Goal: Task Accomplishment & Management: Use online tool/utility

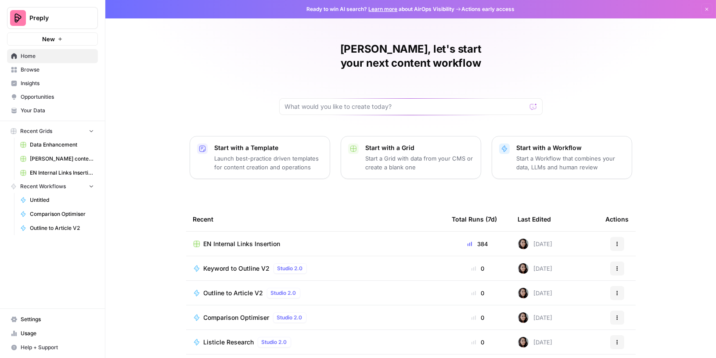
click at [37, 70] on span "Browse" at bounding box center [57, 70] width 73 height 8
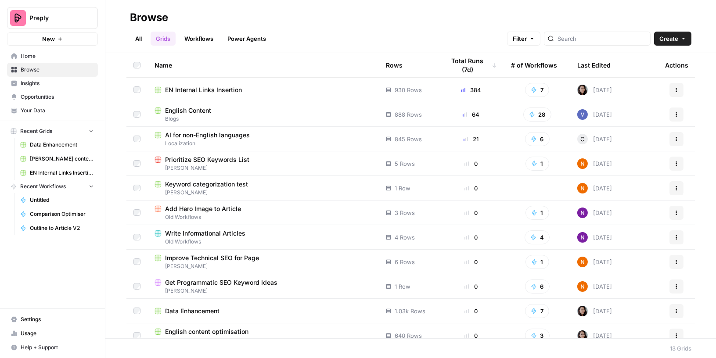
click at [240, 91] on span "EN Internal Links Insertion" at bounding box center [203, 90] width 77 height 9
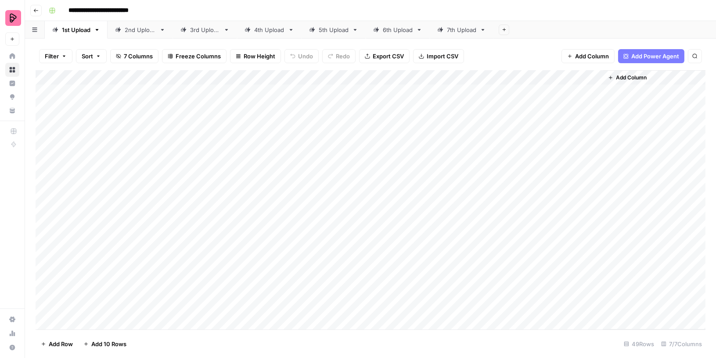
click at [461, 30] on div "7th Upload" at bounding box center [461, 29] width 29 height 9
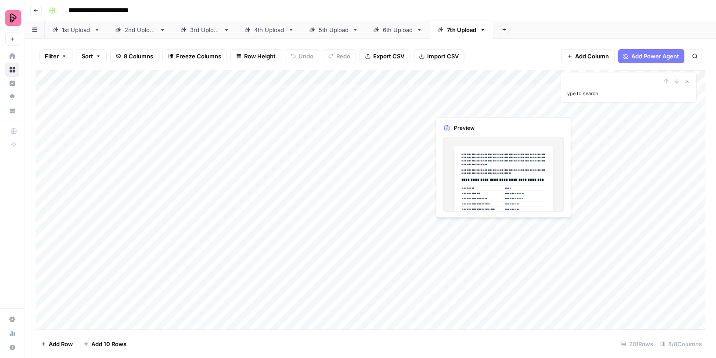
type input "**********"
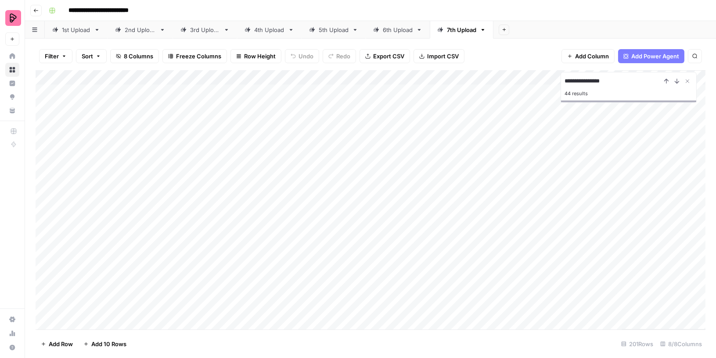
type input "**********"
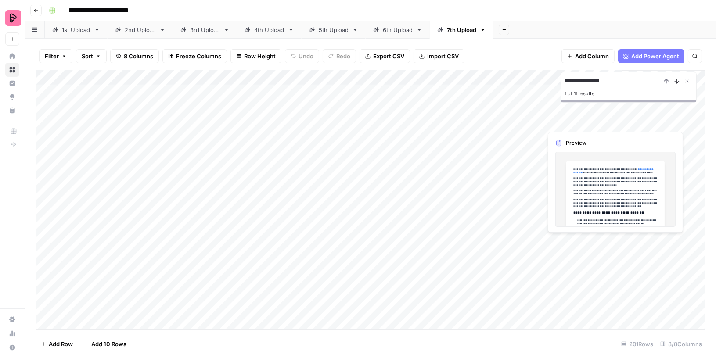
click at [679, 79] on icon "Next Result" at bounding box center [676, 81] width 7 height 7
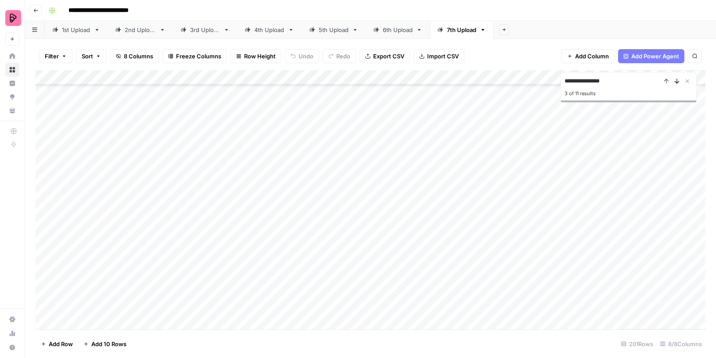
click at [679, 79] on icon "Next Result" at bounding box center [676, 81] width 7 height 7
click at [676, 81] on icon "Next Result" at bounding box center [676, 81] width 7 height 7
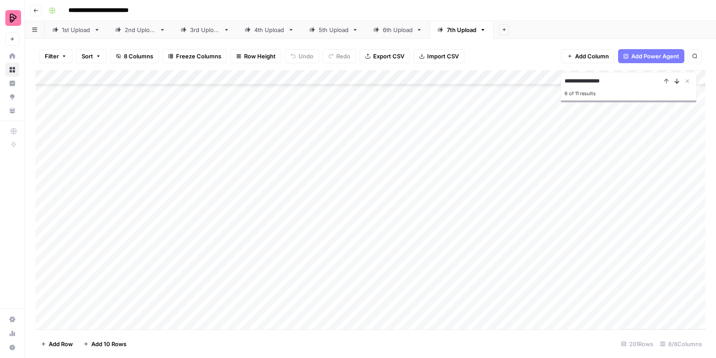
scroll to position [1351, 0]
click at [676, 81] on icon "Next Result" at bounding box center [676, 81] width 7 height 7
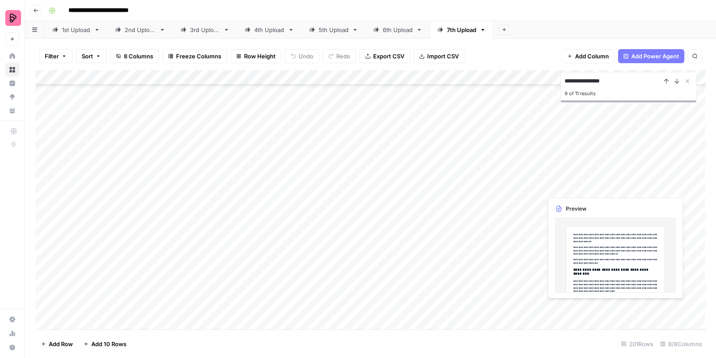
click at [584, 318] on div "Add Column" at bounding box center [371, 200] width 670 height 260
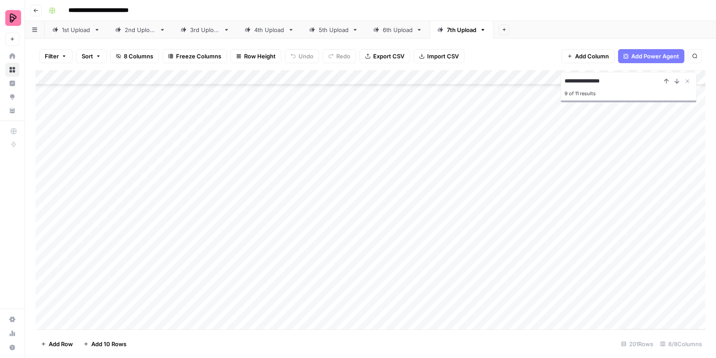
click at [612, 320] on div "Add Column" at bounding box center [371, 200] width 670 height 260
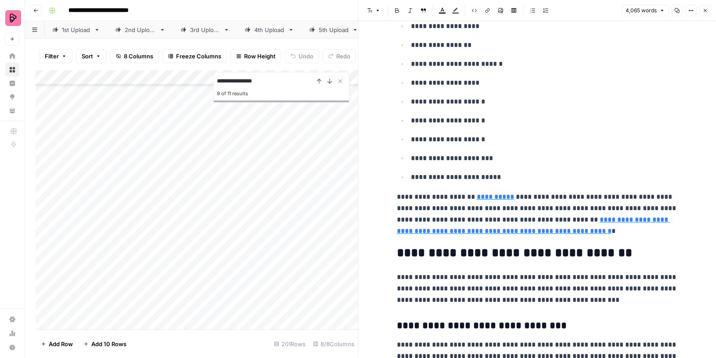
scroll to position [4292, 0]
click at [677, 11] on icon "button" at bounding box center [677, 10] width 5 height 5
click at [708, 11] on button "Close" at bounding box center [704, 10] width 11 height 11
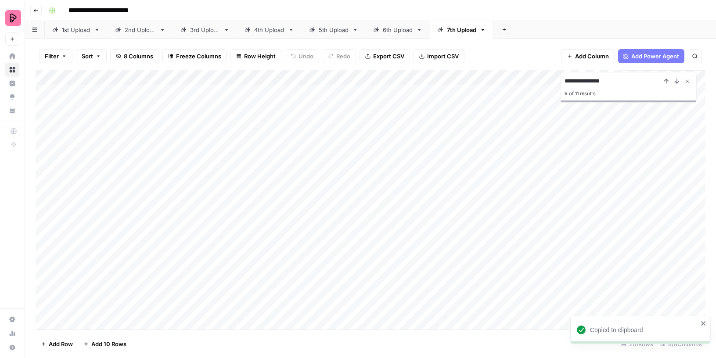
click at [689, 78] on icon "Close Search" at bounding box center [687, 81] width 7 height 7
click at [614, 90] on div "Add Column" at bounding box center [371, 200] width 670 height 260
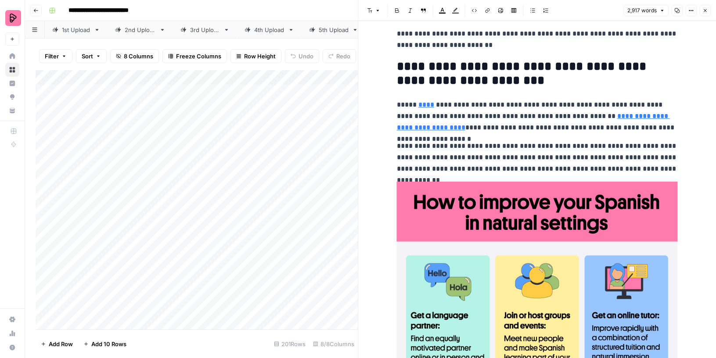
scroll to position [550, 0]
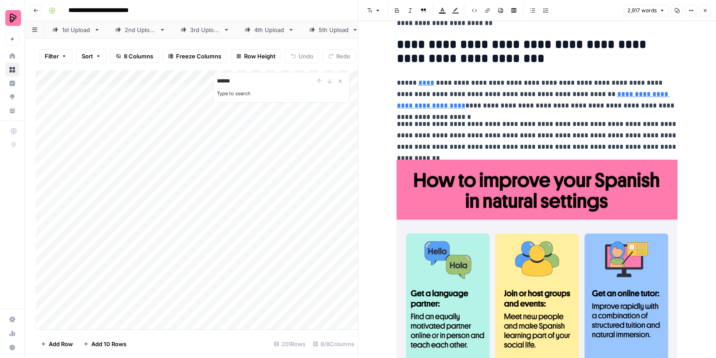
type input "******"
click at [705, 12] on icon "button" at bounding box center [704, 10] width 5 height 5
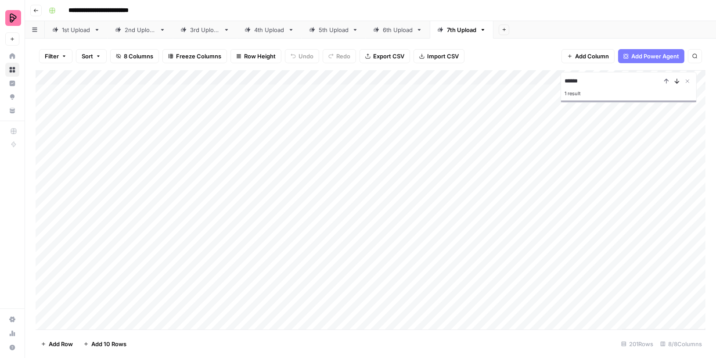
click at [680, 81] on icon "Next Result" at bounding box center [676, 81] width 7 height 7
click at [614, 314] on div "Add Column" at bounding box center [371, 200] width 670 height 260
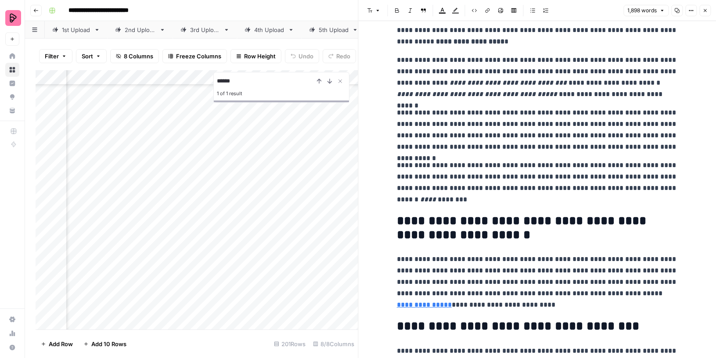
scroll to position [1374, 238]
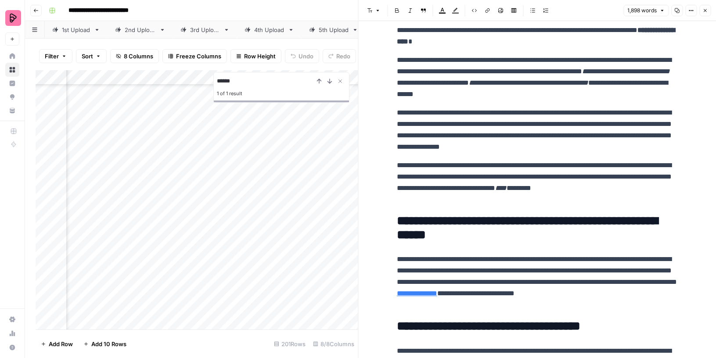
click at [230, 312] on div "Add Column" at bounding box center [197, 200] width 323 height 260
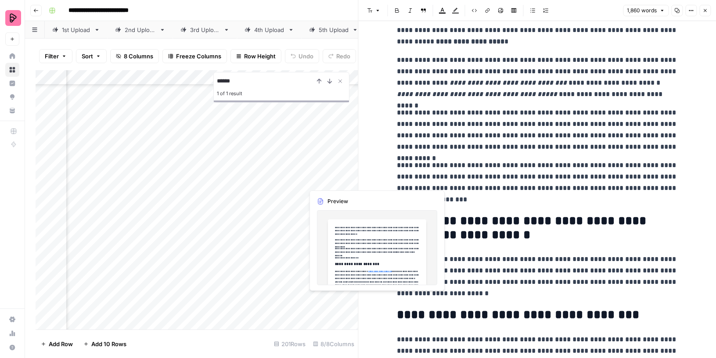
scroll to position [1374, 313]
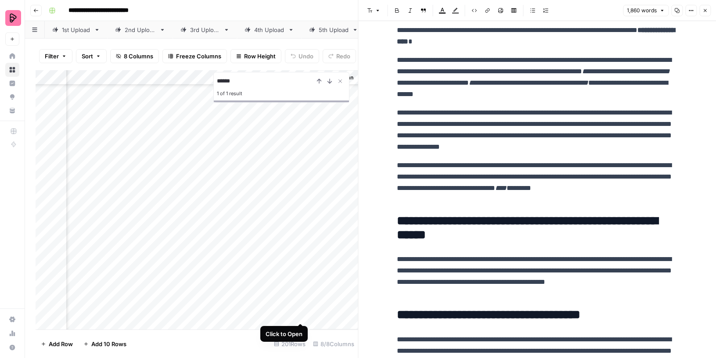
click at [298, 314] on div "Add Column" at bounding box center [197, 200] width 323 height 260
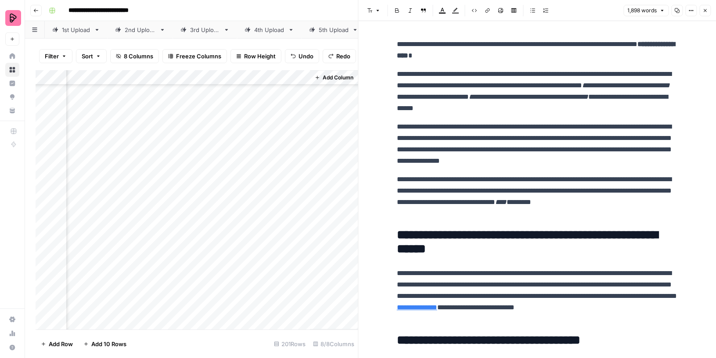
click at [706, 8] on icon "button" at bounding box center [704, 10] width 5 height 5
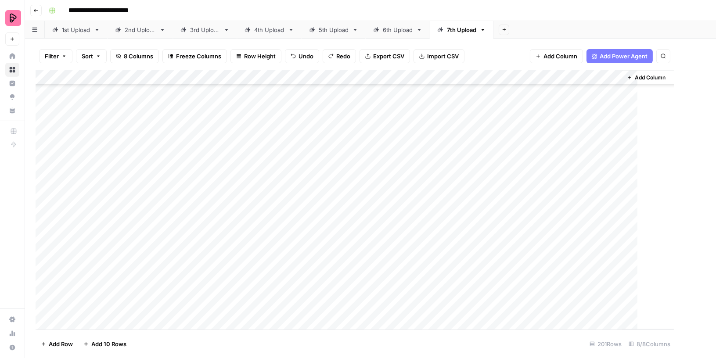
scroll to position [1374, 0]
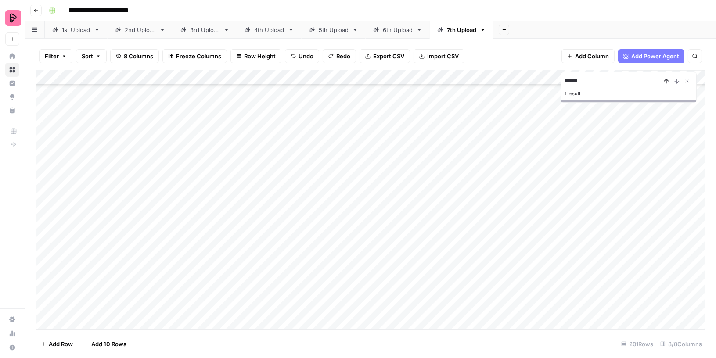
type input "******"
click at [667, 80] on icon "Previous Result" at bounding box center [666, 81] width 7 height 7
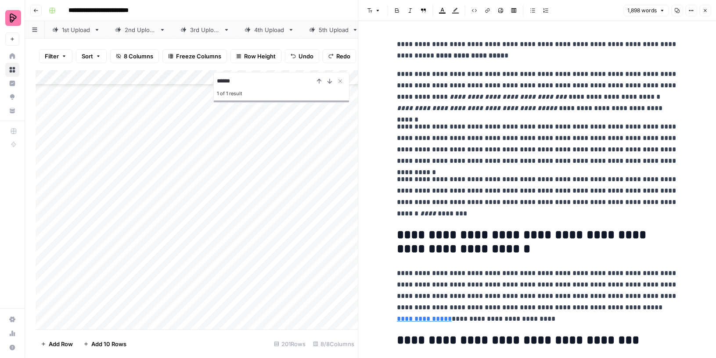
click at [704, 9] on icon "button" at bounding box center [704, 10] width 5 height 5
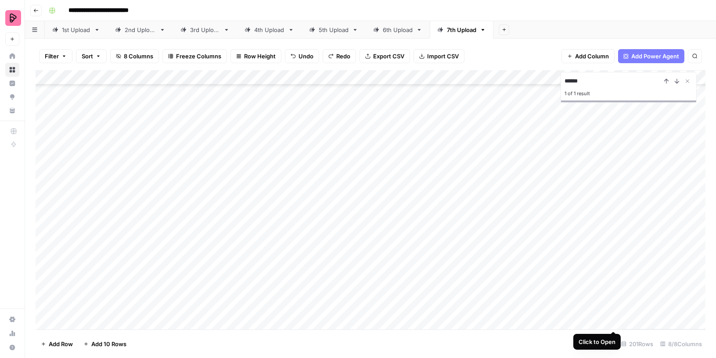
click at [615, 320] on div "Add Column" at bounding box center [371, 200] width 670 height 260
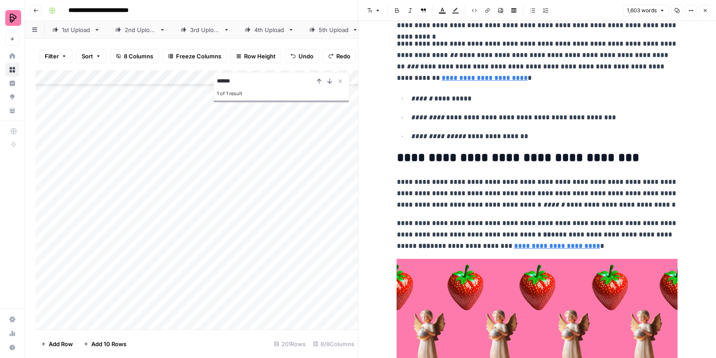
scroll to position [255, 0]
